Goal: Information Seeking & Learning: Learn about a topic

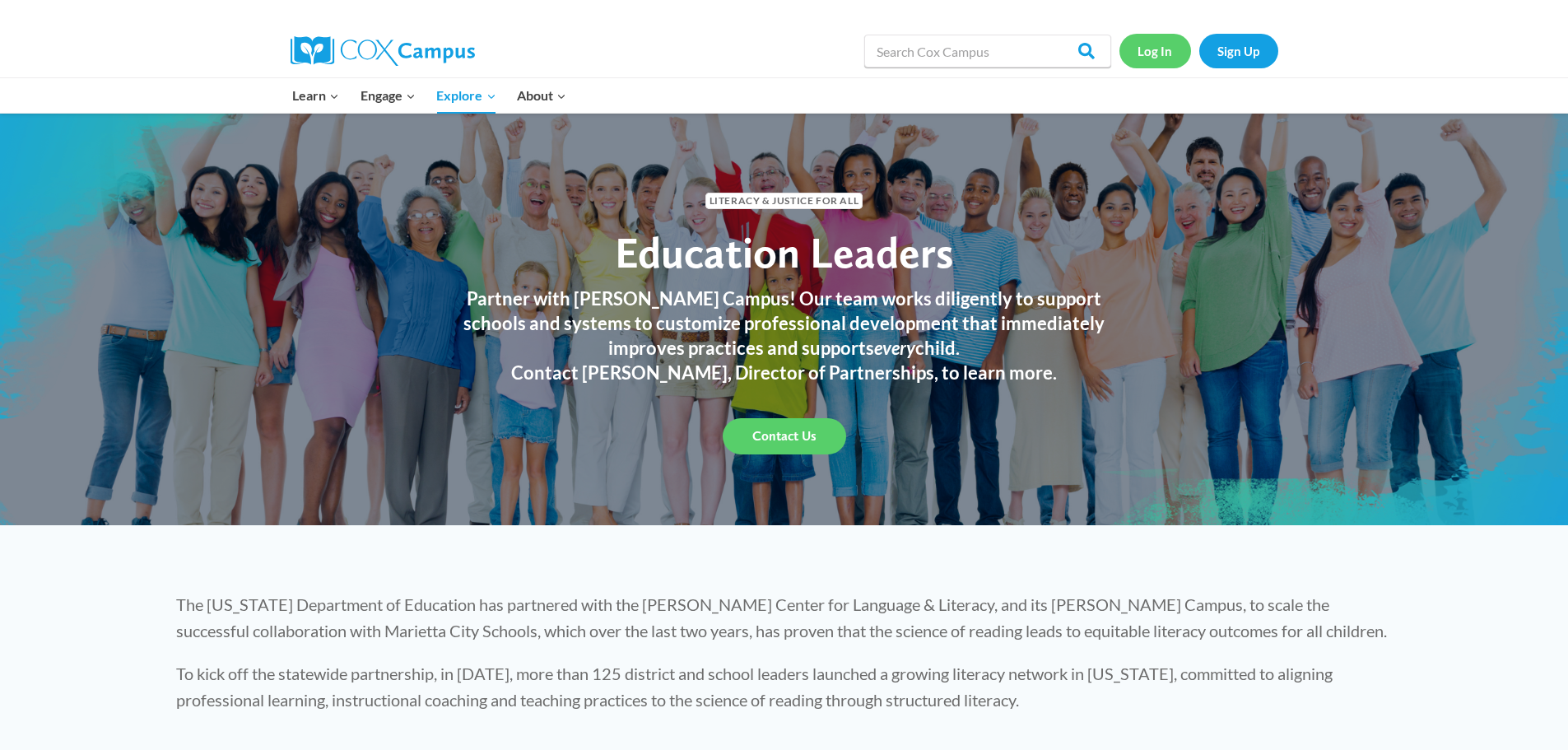
click at [1162, 55] on link "Log In" at bounding box center [1155, 51] width 72 height 34
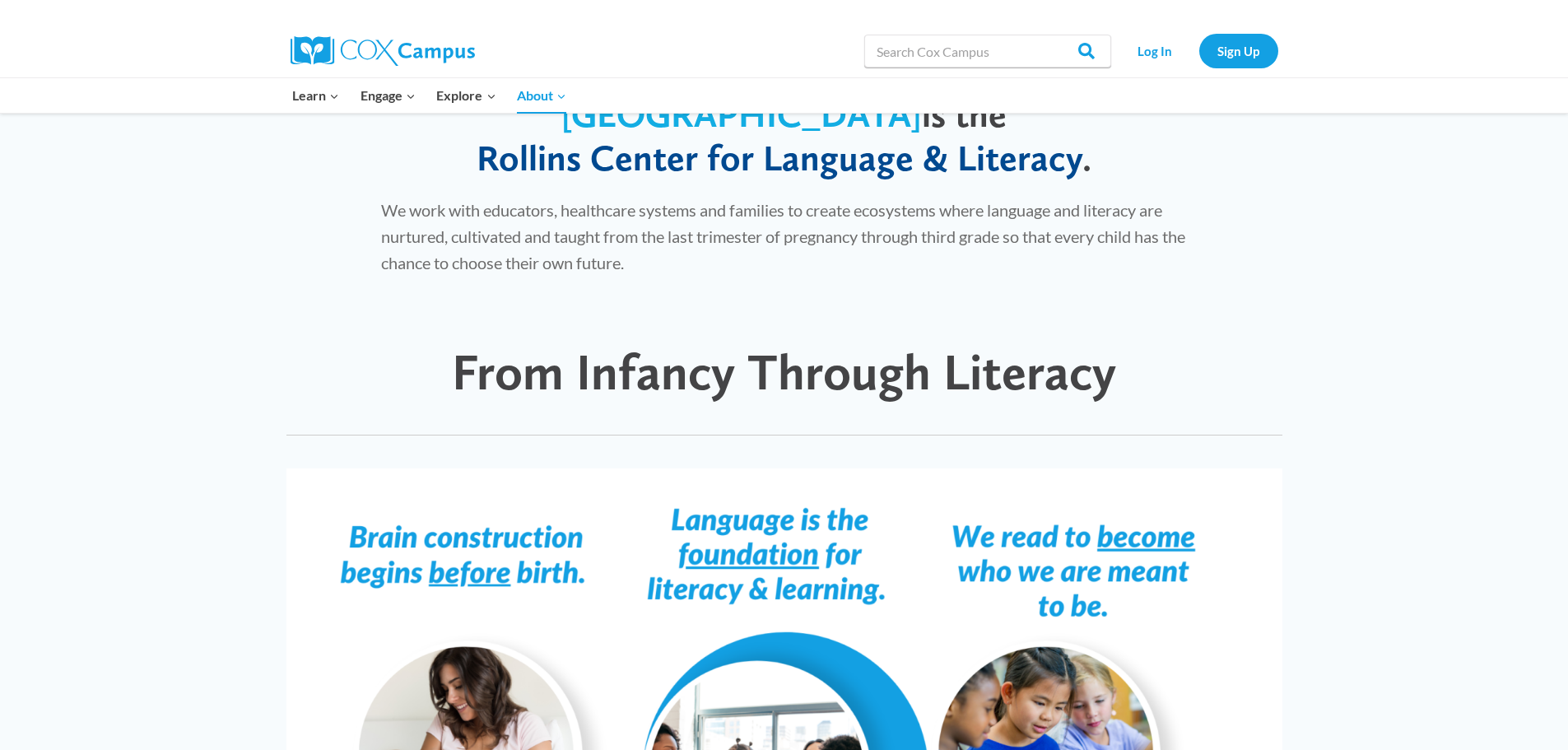
scroll to position [905, 0]
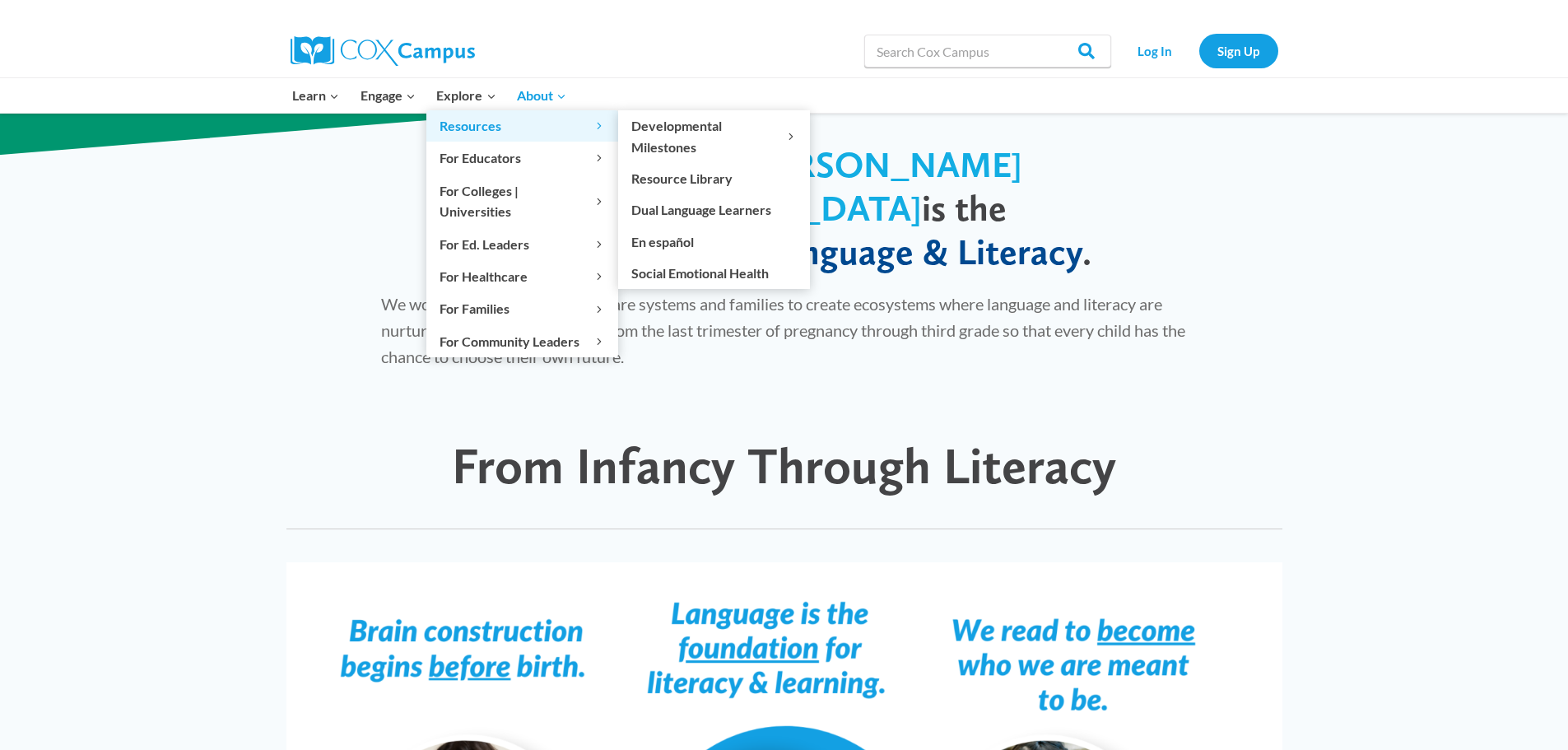
click at [458, 130] on span "Resources Expand" at bounding box center [522, 126] width 165 height 21
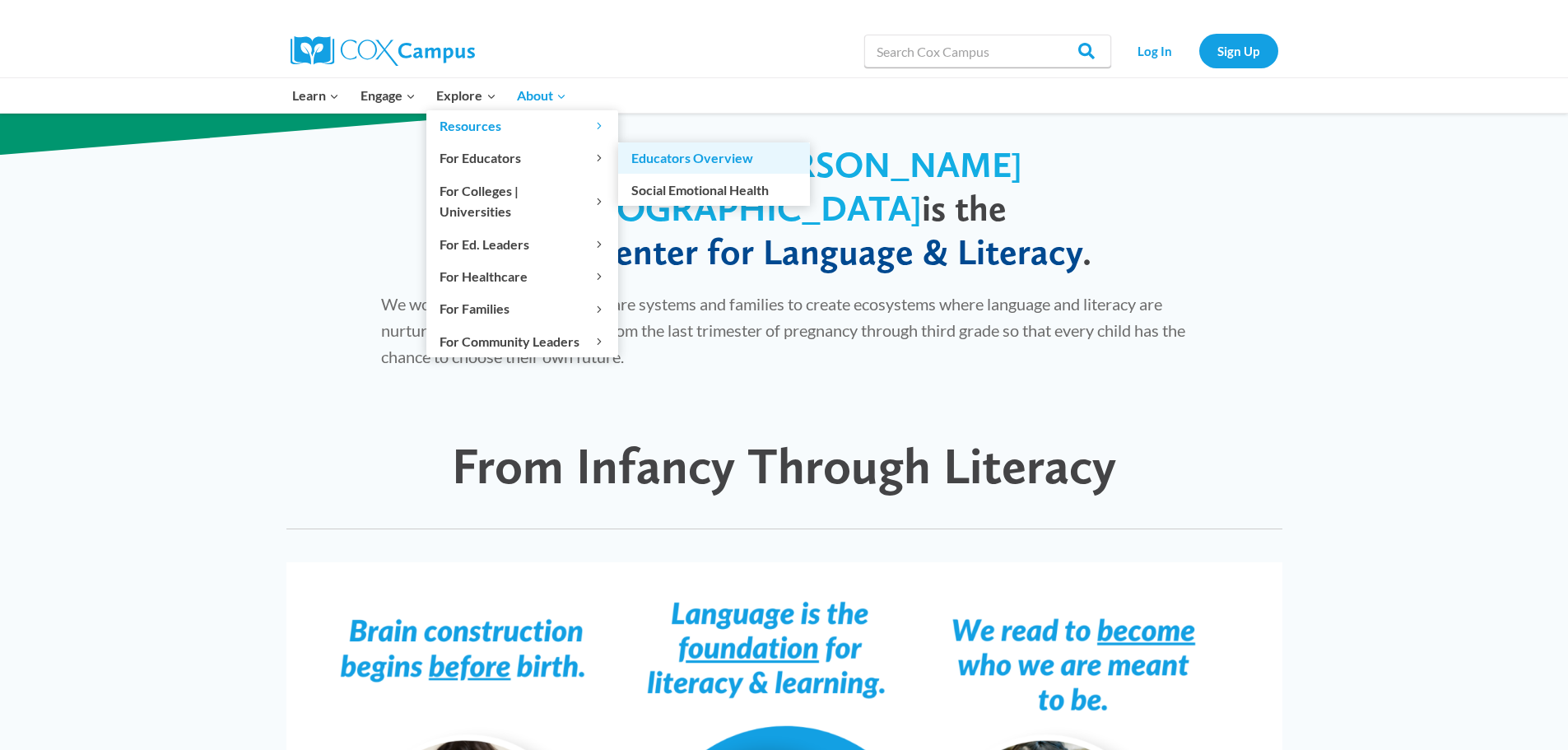
click at [658, 156] on link "Educators Overview" at bounding box center [713, 158] width 191 height 31
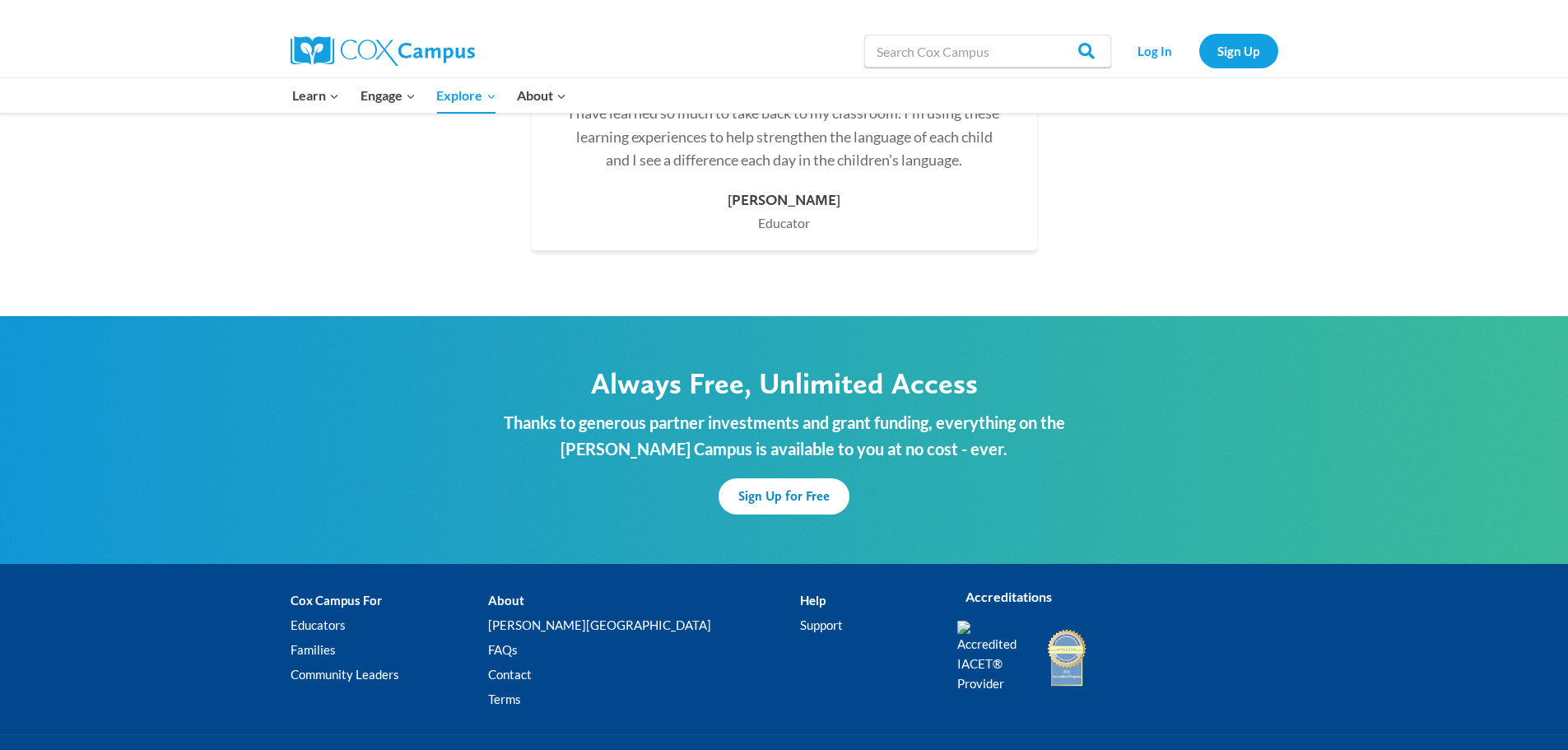
scroll to position [4824, 0]
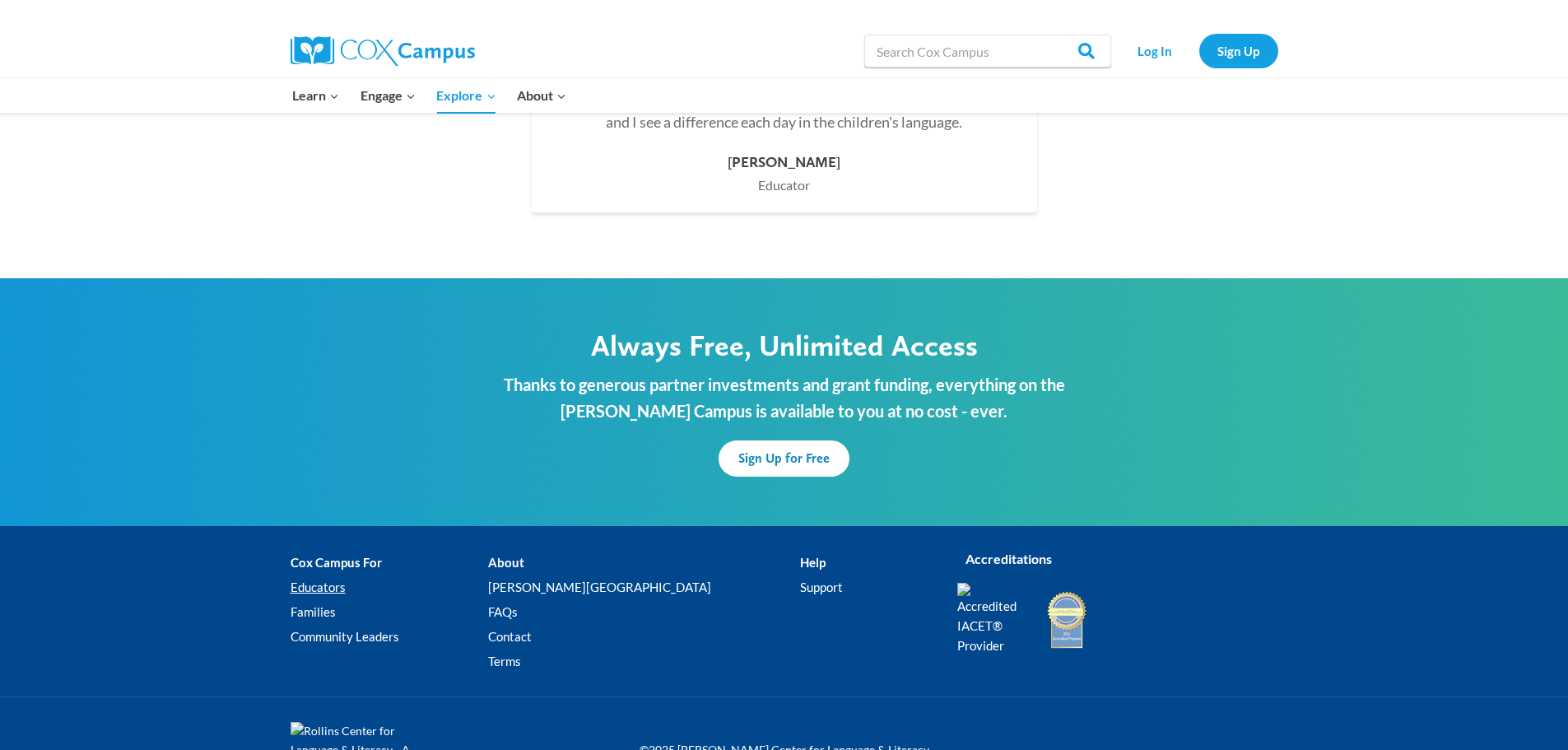
click at [319, 575] on link "Educators" at bounding box center [389, 587] width 197 height 24
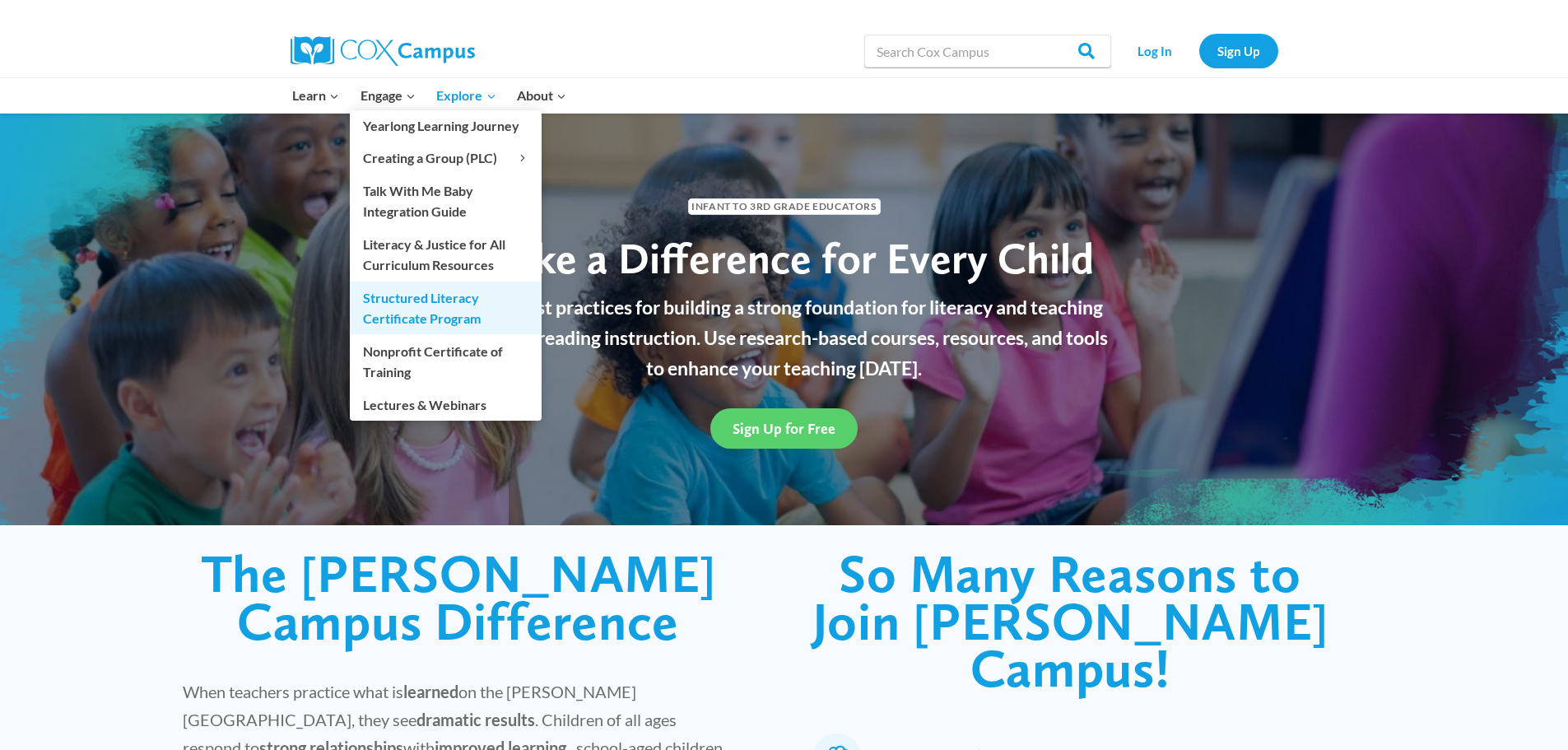
click at [405, 311] on link "Structured Literacy Certificate Program" at bounding box center [445, 308] width 191 height 52
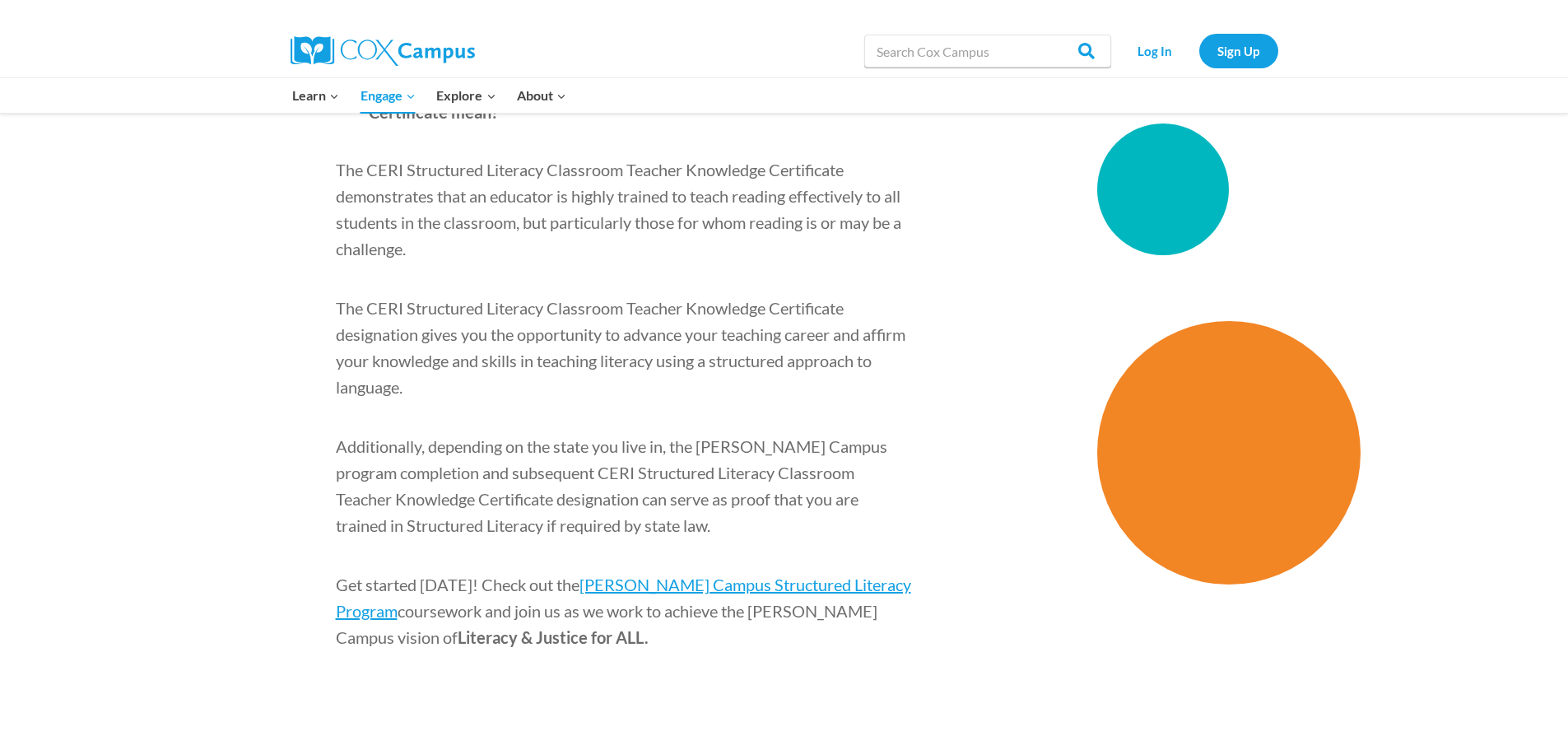
scroll to position [2552, 0]
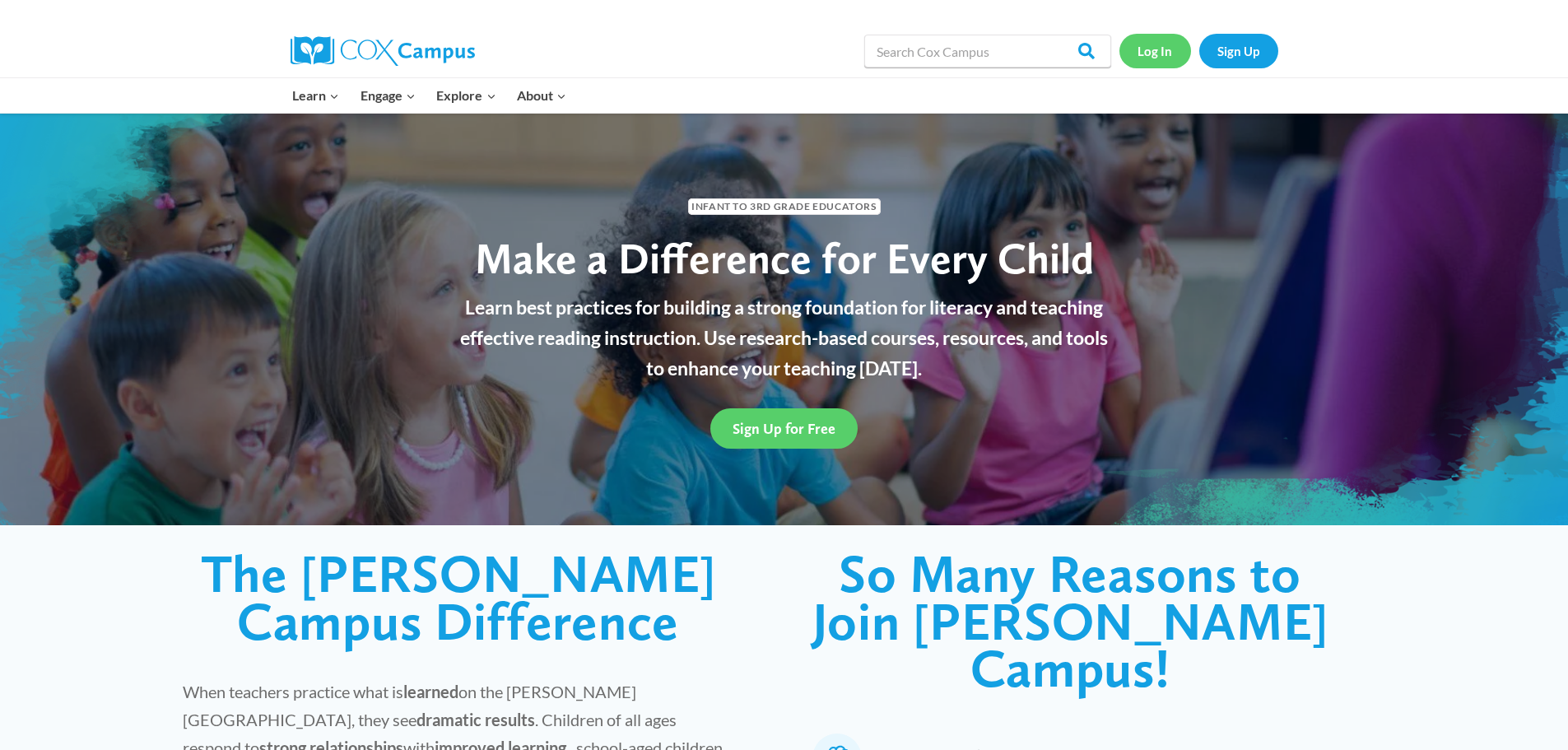
click at [1162, 48] on link "Log In" at bounding box center [1155, 51] width 72 height 34
